Goal: Find specific page/section: Find specific page/section

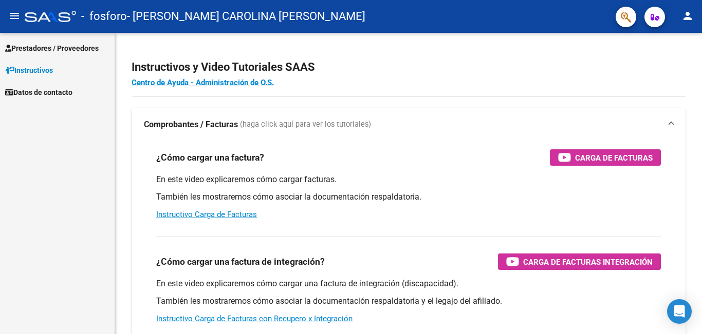
click at [687, 15] on mat-icon "person" at bounding box center [687, 16] width 12 height 12
click at [675, 42] on button "person Mi Perfil" at bounding box center [666, 43] width 63 height 25
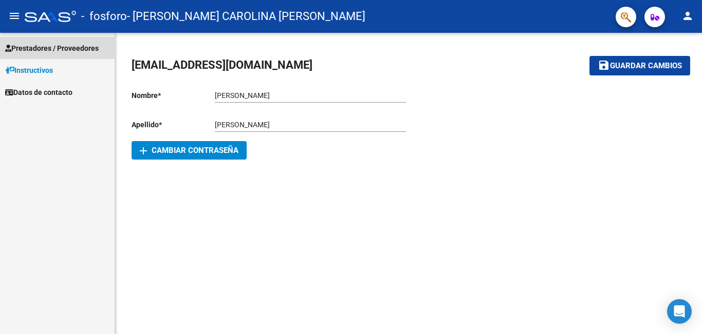
click at [66, 43] on span "Prestadores / Proveedores" at bounding box center [51, 48] width 93 height 11
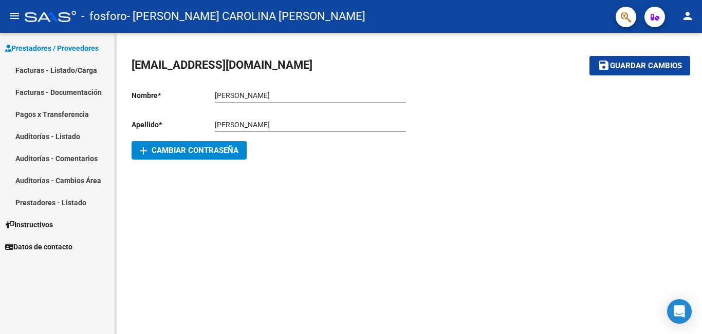
click at [51, 67] on link "Facturas - Listado/Carga" at bounding box center [57, 70] width 115 height 22
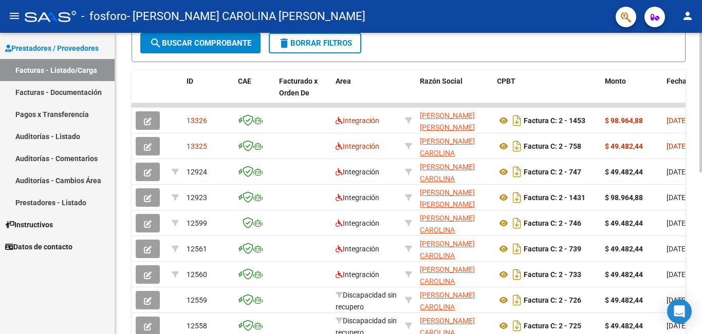
scroll to position [257, 0]
